Goal: Understand process/instructions

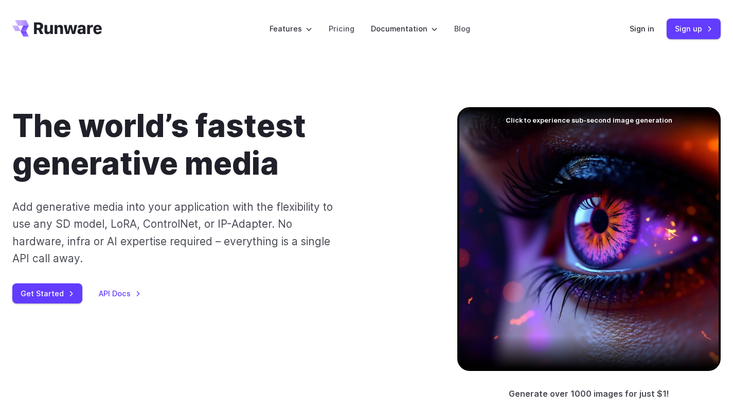
click at [274, 316] on div "The world’s fastest generative media Add generative media into your application…" at bounding box center [366, 253] width 709 height 293
click at [372, 313] on div "The world’s fastest generative media Add generative media into your application…" at bounding box center [366, 253] width 709 height 293
click at [281, 341] on div "The world’s fastest generative media Add generative media into your application…" at bounding box center [366, 253] width 709 height 293
click at [441, 102] on div "The world’s fastest generative media Add generative media into your application…" at bounding box center [366, 254] width 733 height 392
click at [494, 72] on div "The world’s fastest generative media Add generative media into your application…" at bounding box center [366, 254] width 733 height 392
